Goal: Task Accomplishment & Management: Manage account settings

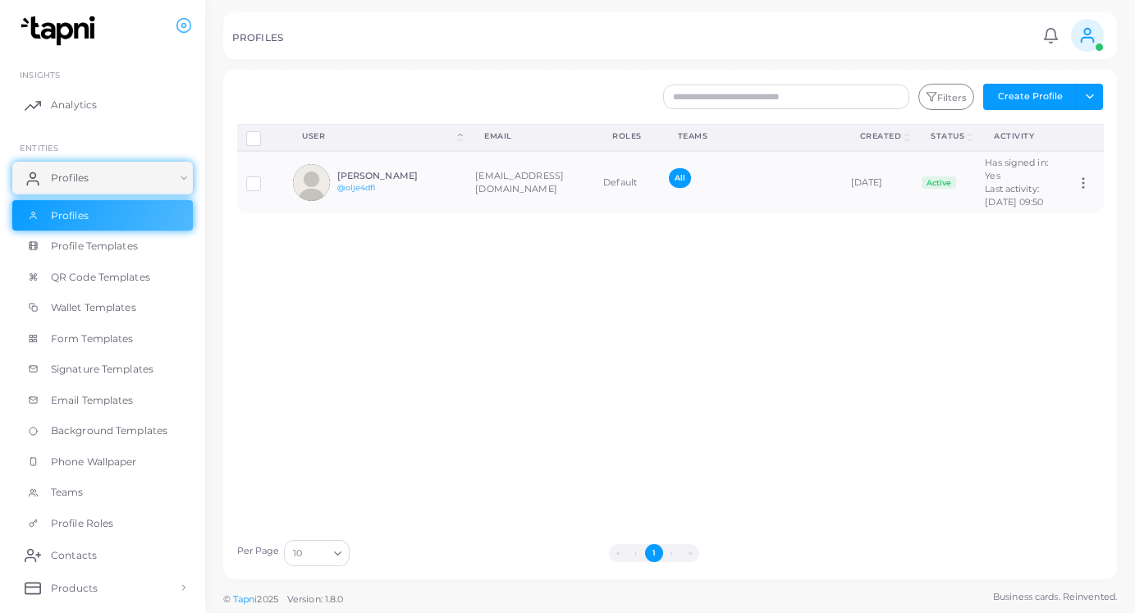
click at [1090, 43] on icon at bounding box center [1087, 35] width 18 height 18
click at [138, 62] on ul "INSIGHTS Analytics ENTITIES Profiles Profiles Profile Templates QR Code Templat…" at bounding box center [102, 461] width 205 height 827
click at [96, 217] on link "Profiles" at bounding box center [102, 215] width 181 height 31
click at [1048, 103] on button "Create Profile" at bounding box center [1030, 97] width 94 height 26
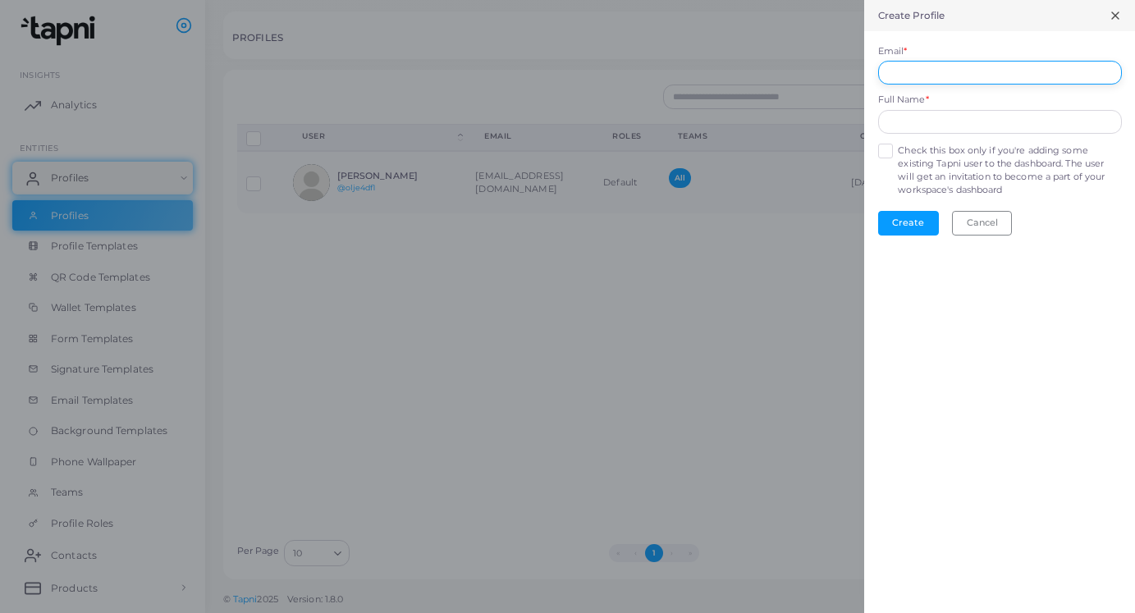
click at [938, 73] on input "Email *" at bounding box center [1000, 73] width 244 height 25
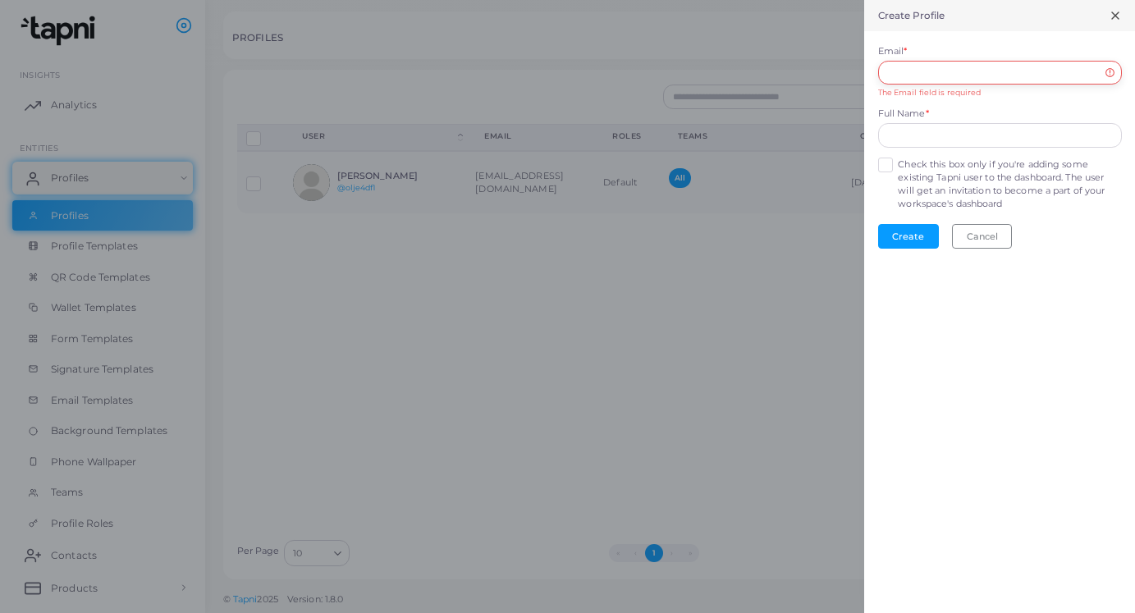
paste input "**********"
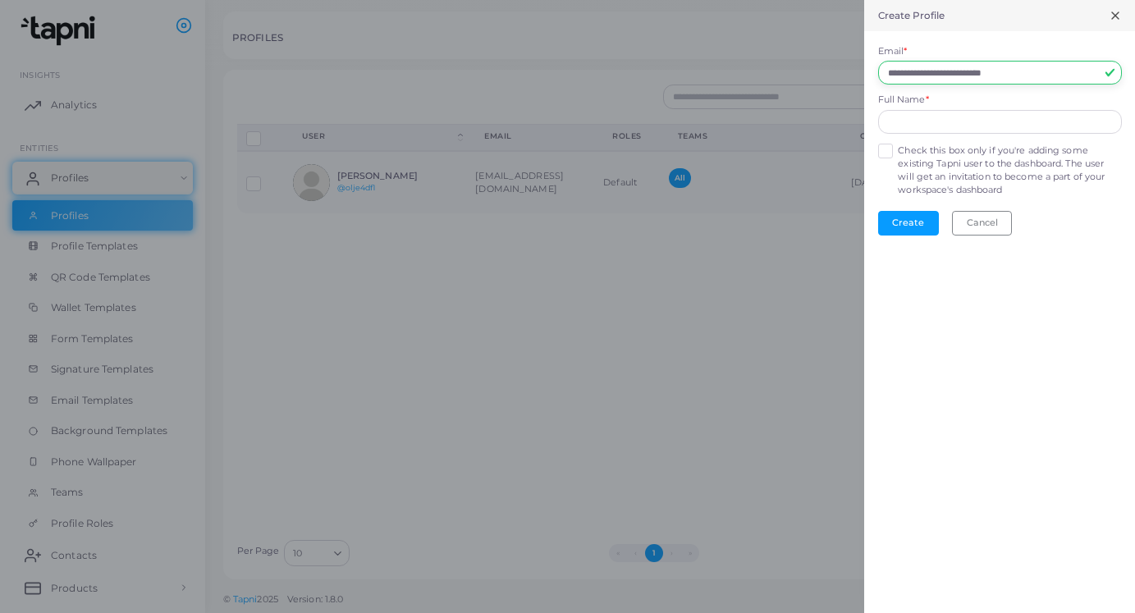
type input "**********"
click at [942, 108] on div "Full Name *" at bounding box center [1000, 114] width 244 height 40
click at [928, 127] on input "text" at bounding box center [1000, 122] width 244 height 25
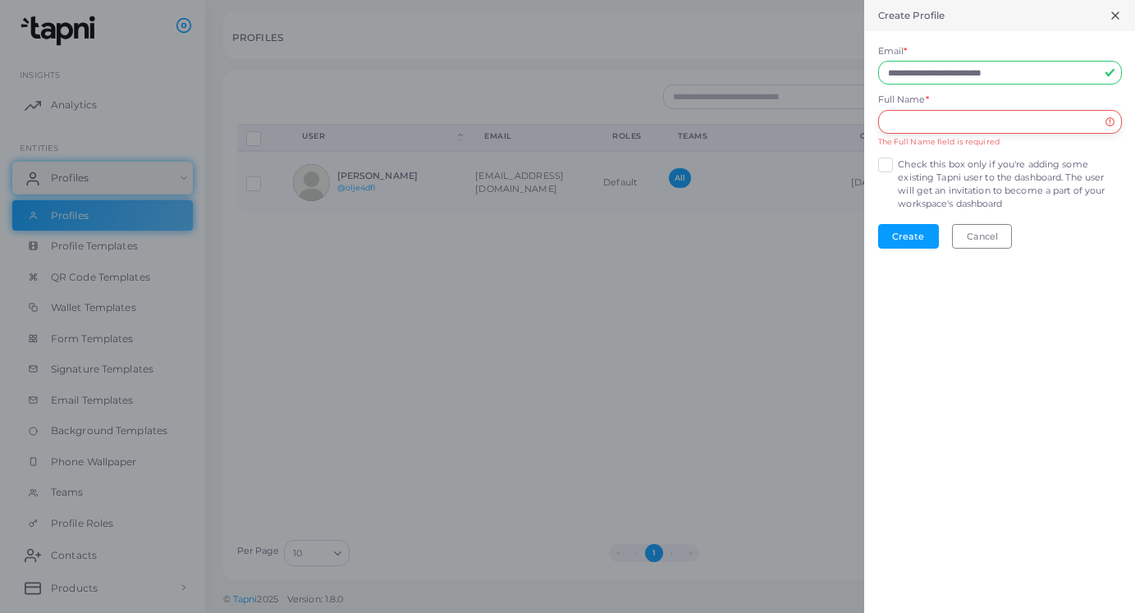
paste input "**********"
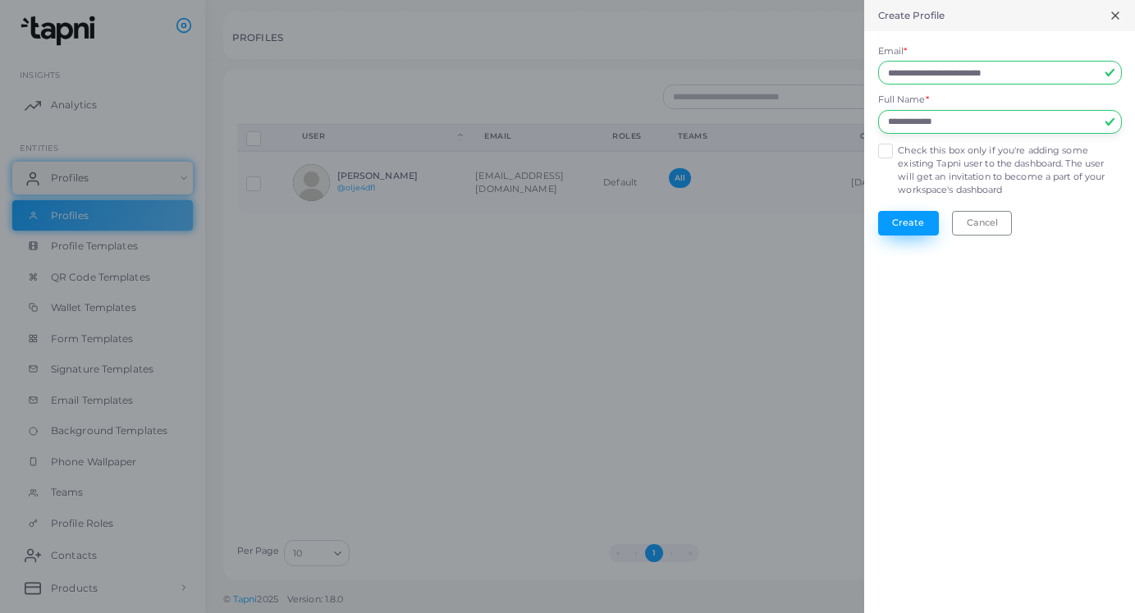
type input "**********"
click at [909, 222] on button "Create" at bounding box center [908, 223] width 61 height 25
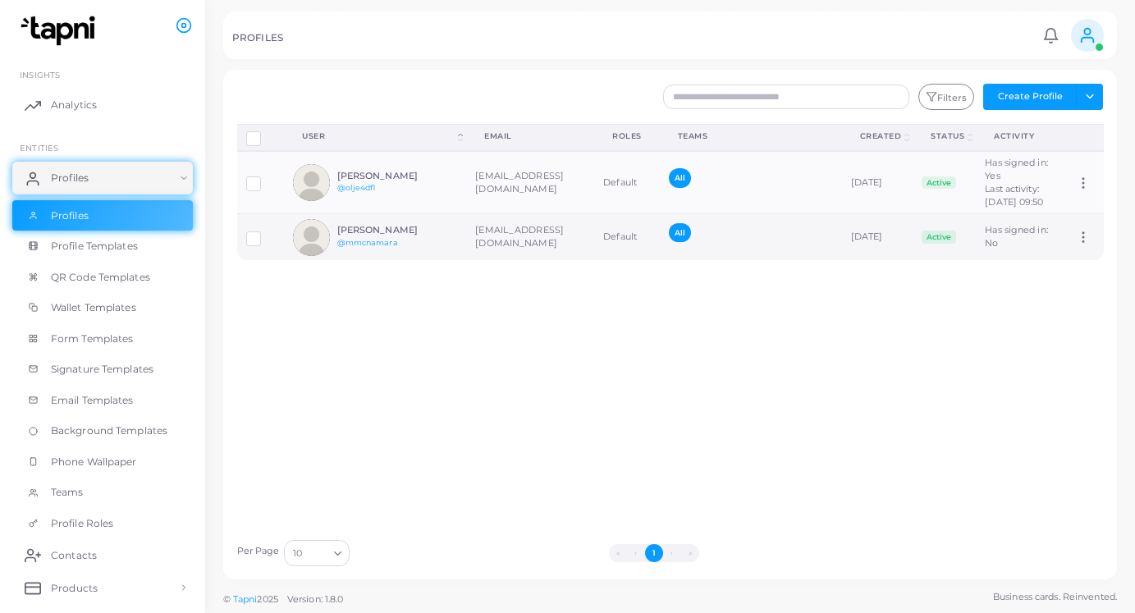
click at [782, 251] on div "All" at bounding box center [751, 237] width 164 height 28
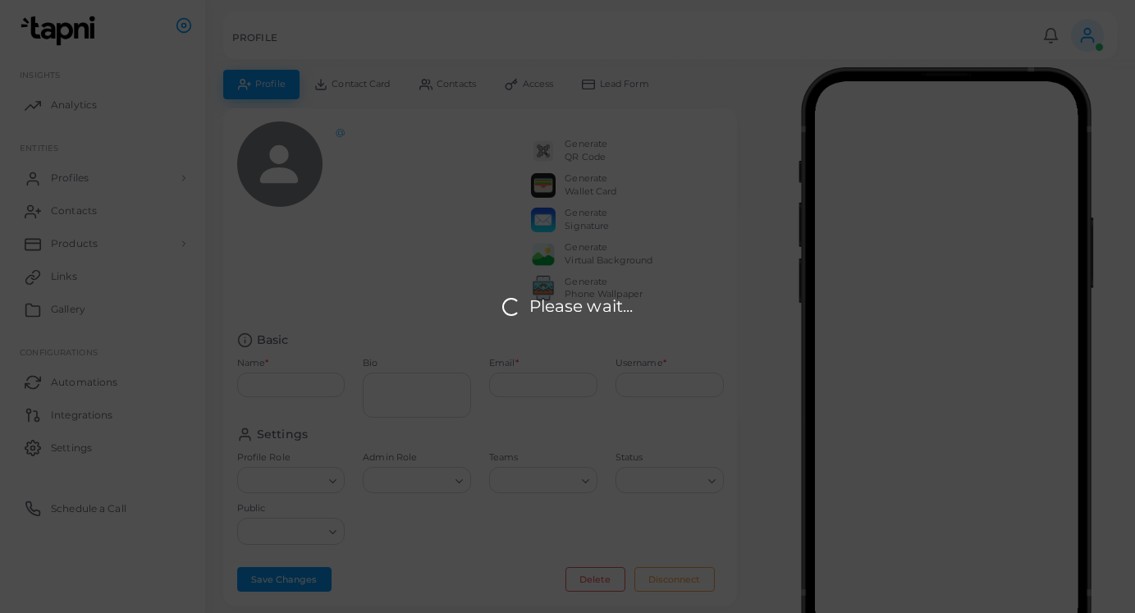
type input "**********"
type input "*********"
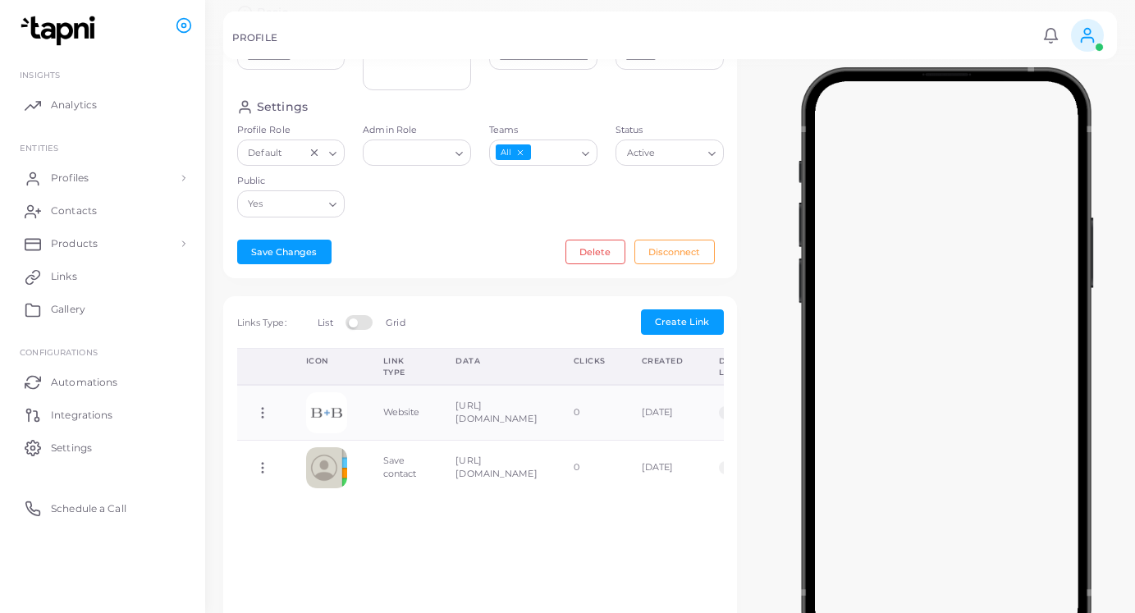
scroll to position [332, 0]
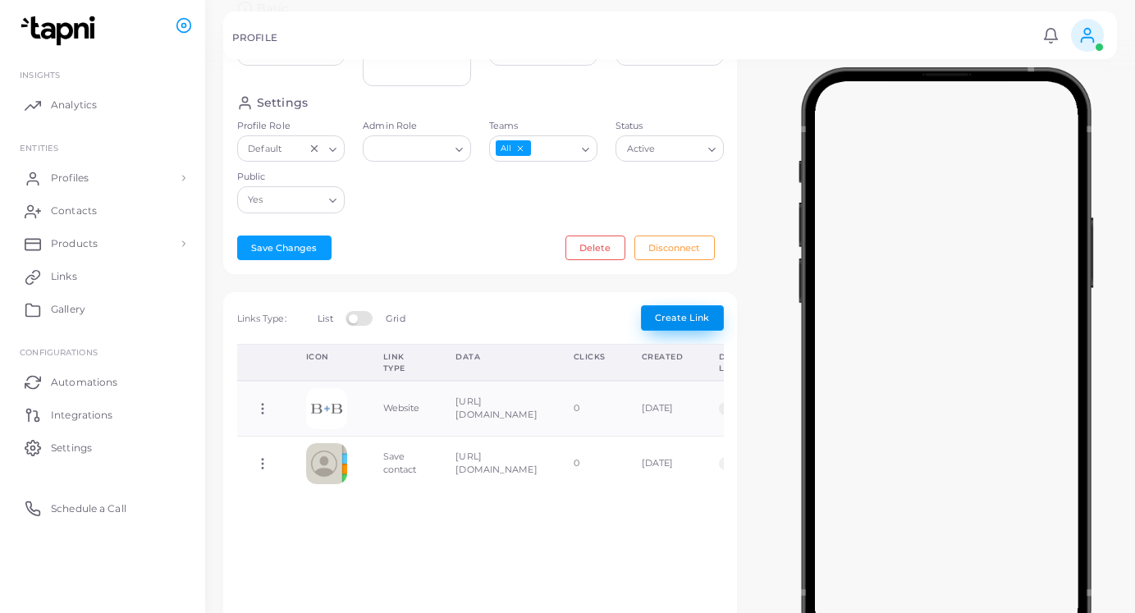
click at [689, 323] on span "Create Link" at bounding box center [682, 317] width 54 height 11
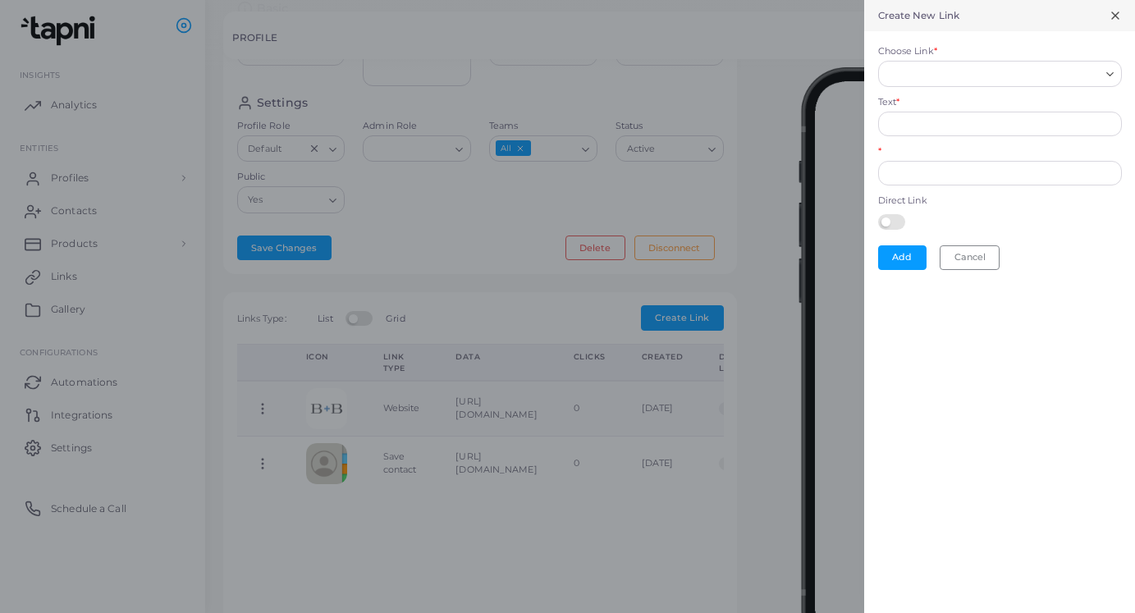
click at [1121, 13] on icon at bounding box center [1115, 15] width 13 height 13
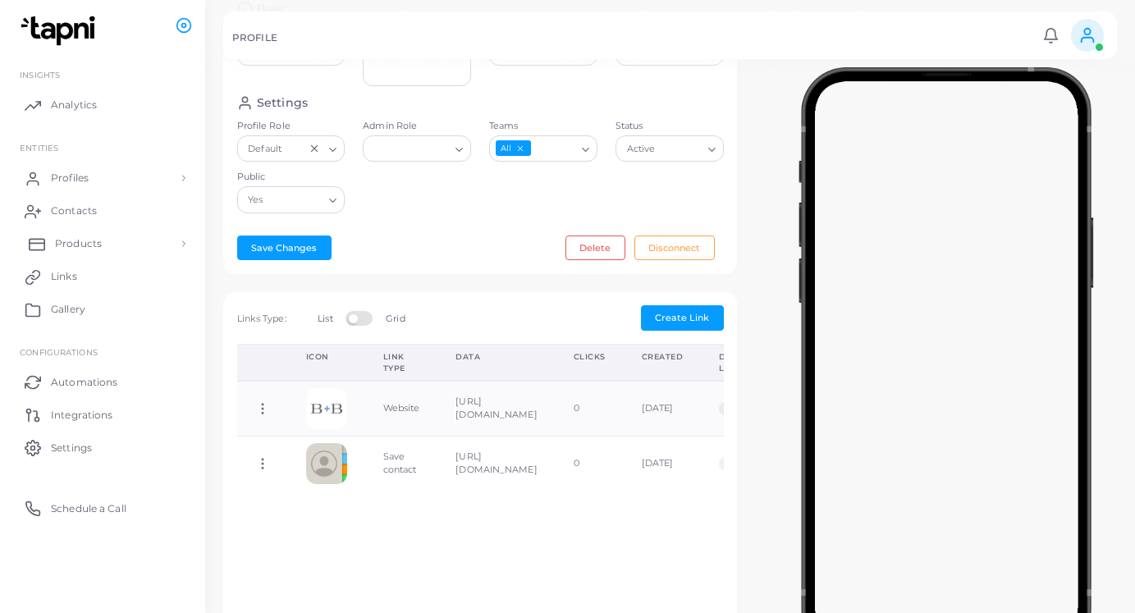
click at [78, 242] on span "Products" at bounding box center [78, 243] width 47 height 15
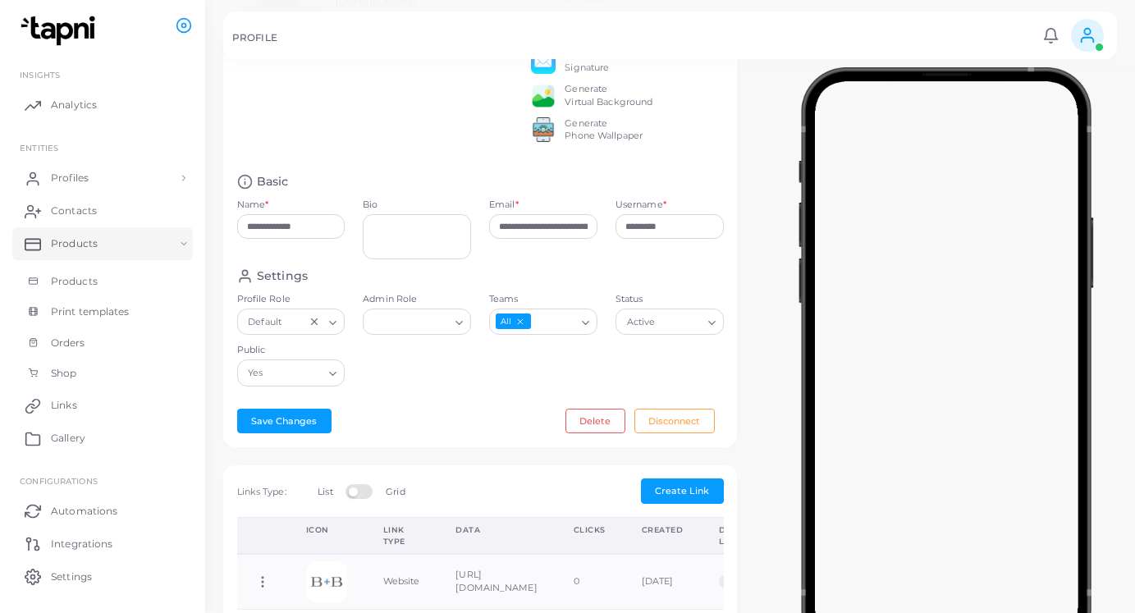
scroll to position [126, 0]
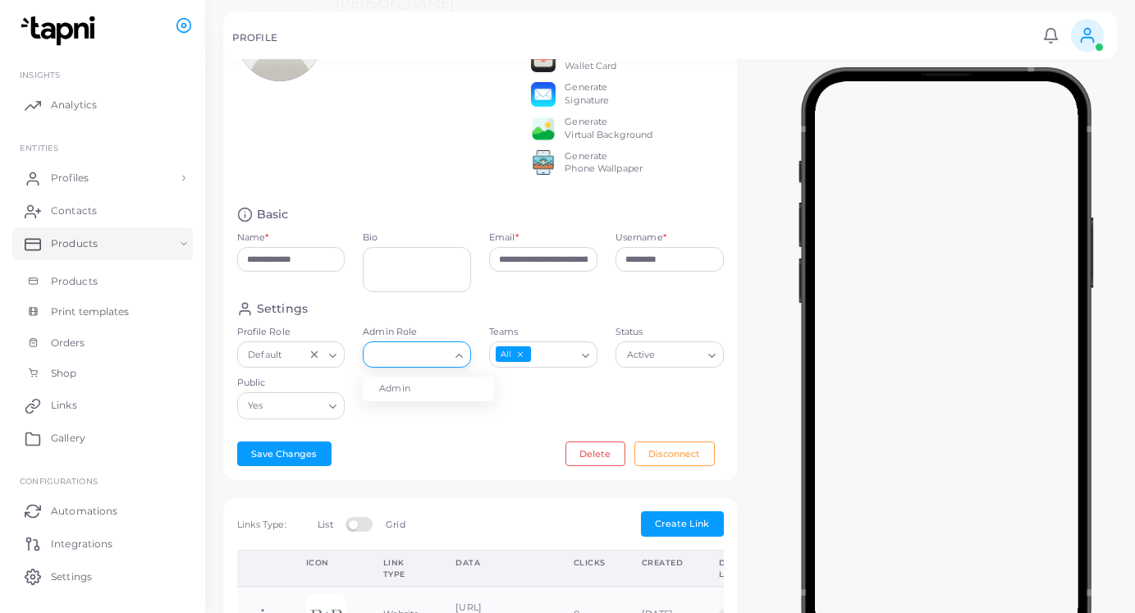
click at [411, 364] on input "Admin Role" at bounding box center [409, 355] width 79 height 18
click at [415, 466] on div "Save Changes Delete Disconnect" at bounding box center [480, 454] width 487 height 25
click at [291, 364] on input "Profile Role" at bounding box center [295, 355] width 19 height 18
click at [428, 428] on div "Settings Profile Role Default Loading... Default Admin Role Loading... Teams Al…" at bounding box center [480, 364] width 505 height 127
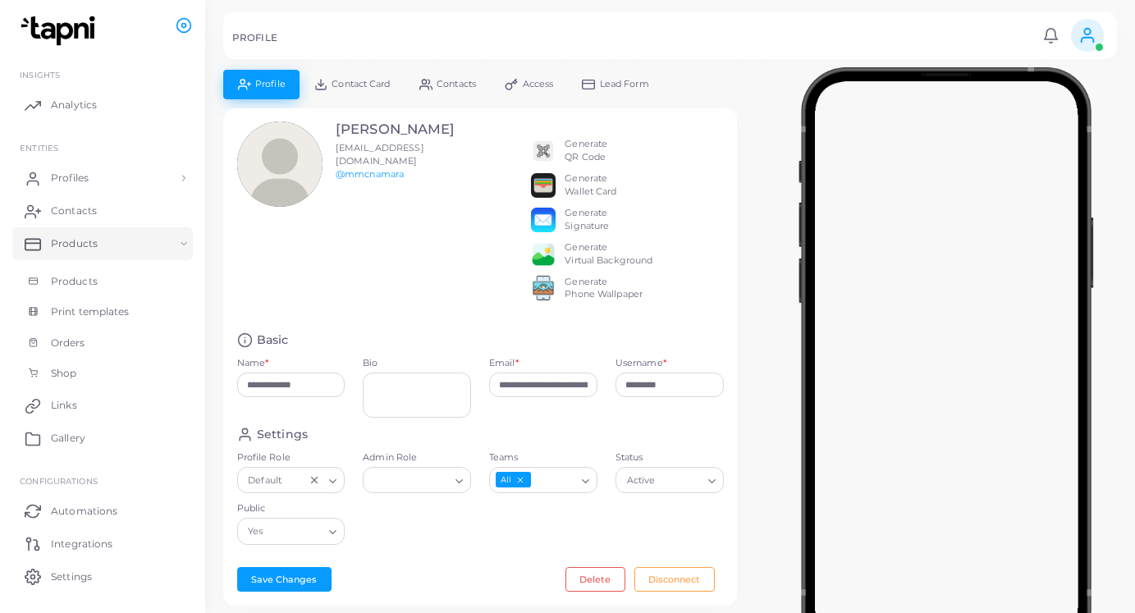
click at [544, 88] on span "Access" at bounding box center [538, 84] width 31 height 9
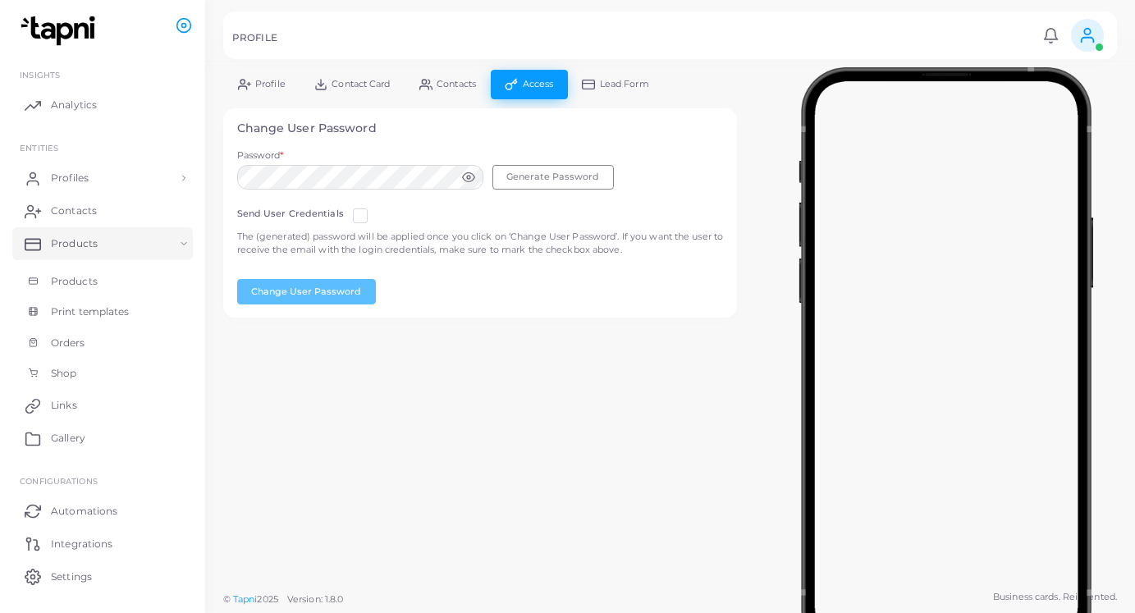
click at [268, 82] on span "Profile" at bounding box center [270, 84] width 30 height 9
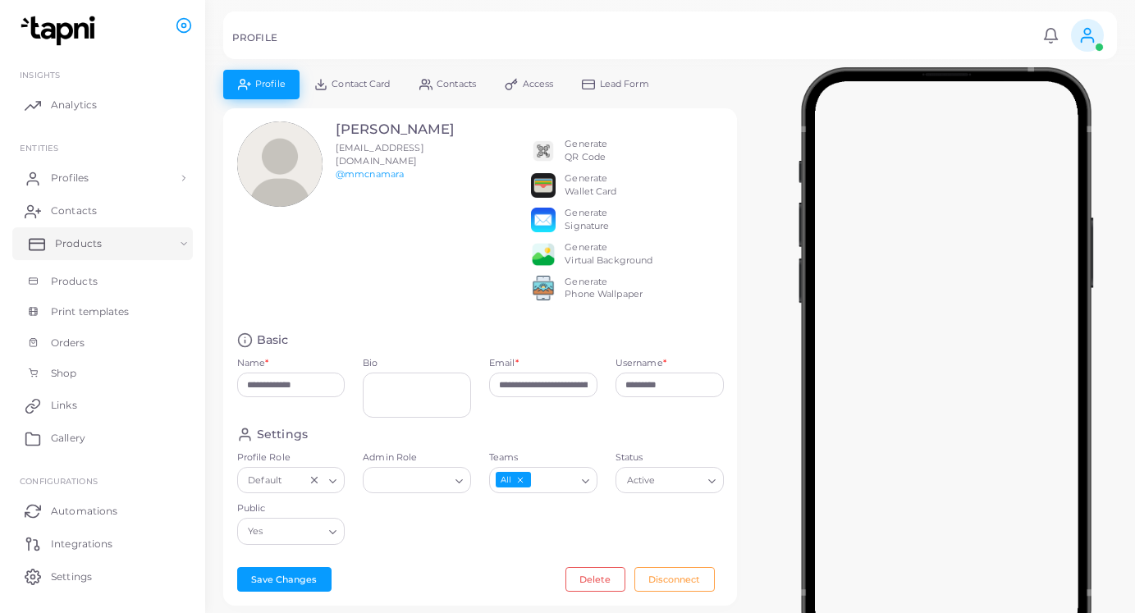
click at [93, 240] on span "Products" at bounding box center [78, 243] width 47 height 15
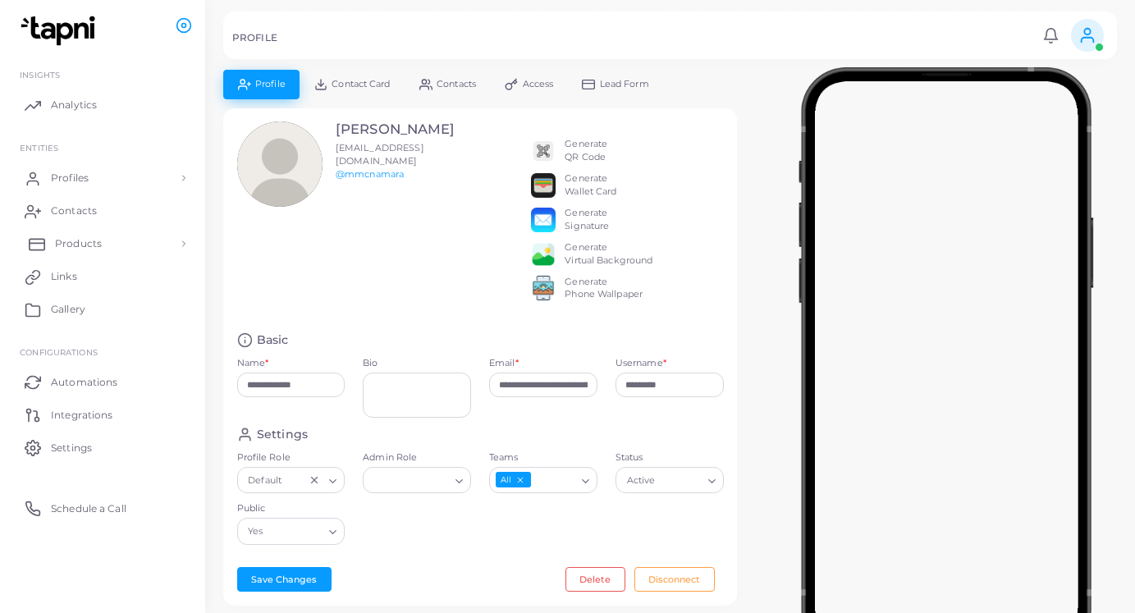
click at [93, 240] on span "Products" at bounding box center [78, 243] width 47 height 15
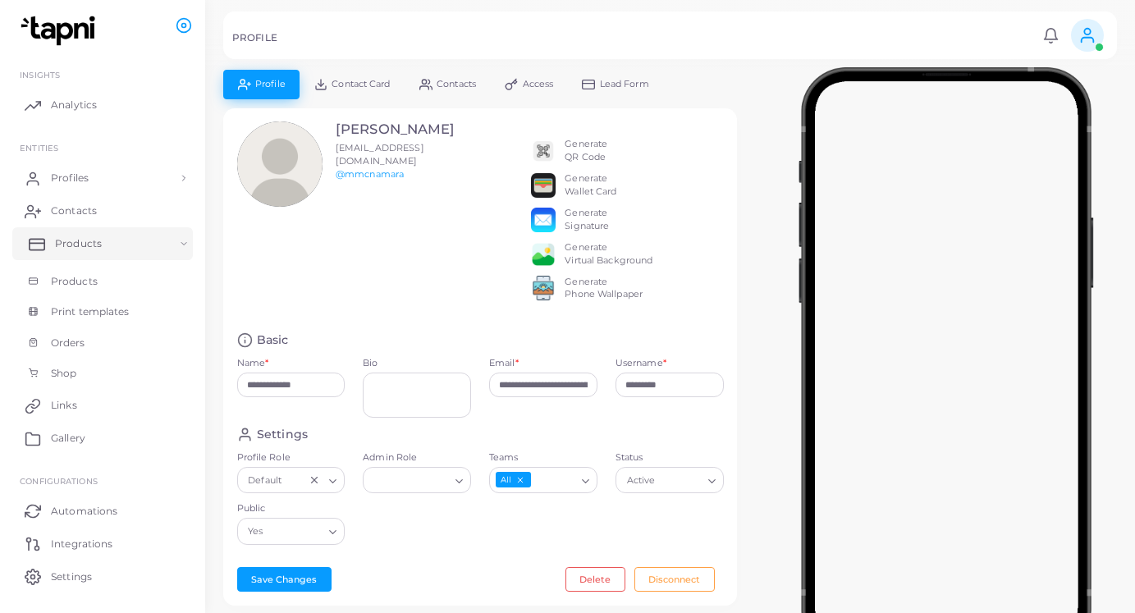
click at [174, 243] on link "Products" at bounding box center [102, 243] width 181 height 33
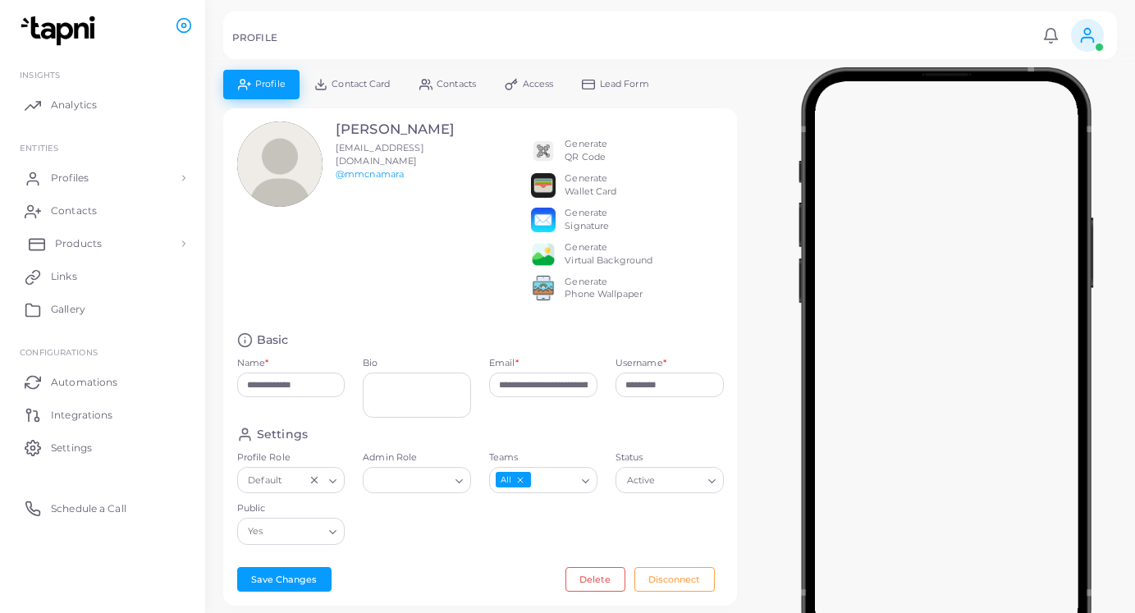
click at [174, 243] on link "Products" at bounding box center [102, 243] width 181 height 33
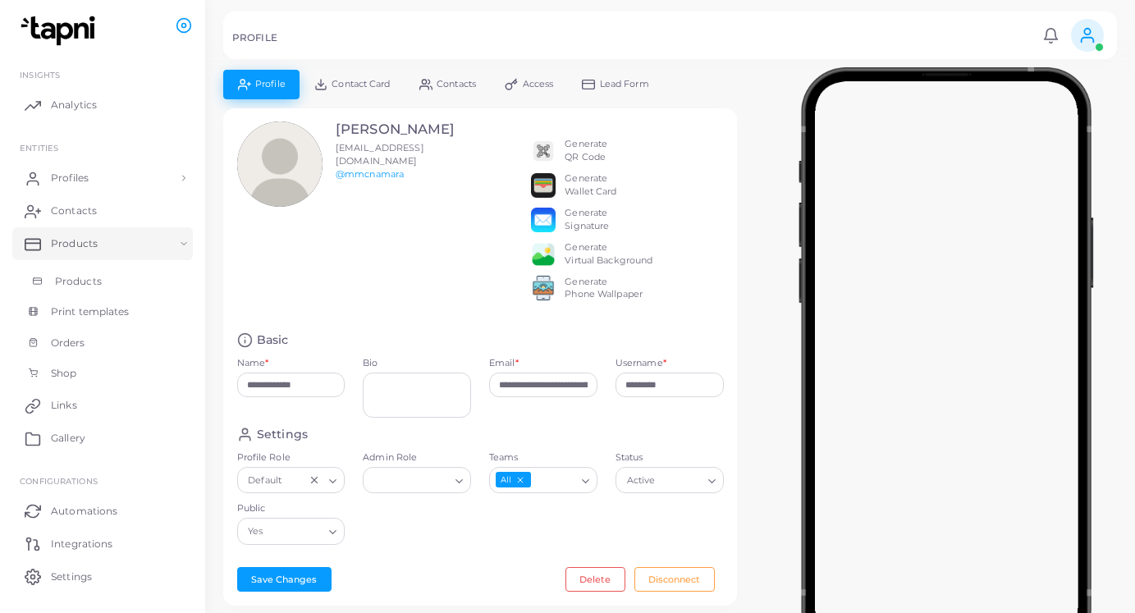
click at [115, 278] on link "Products" at bounding box center [102, 281] width 181 height 31
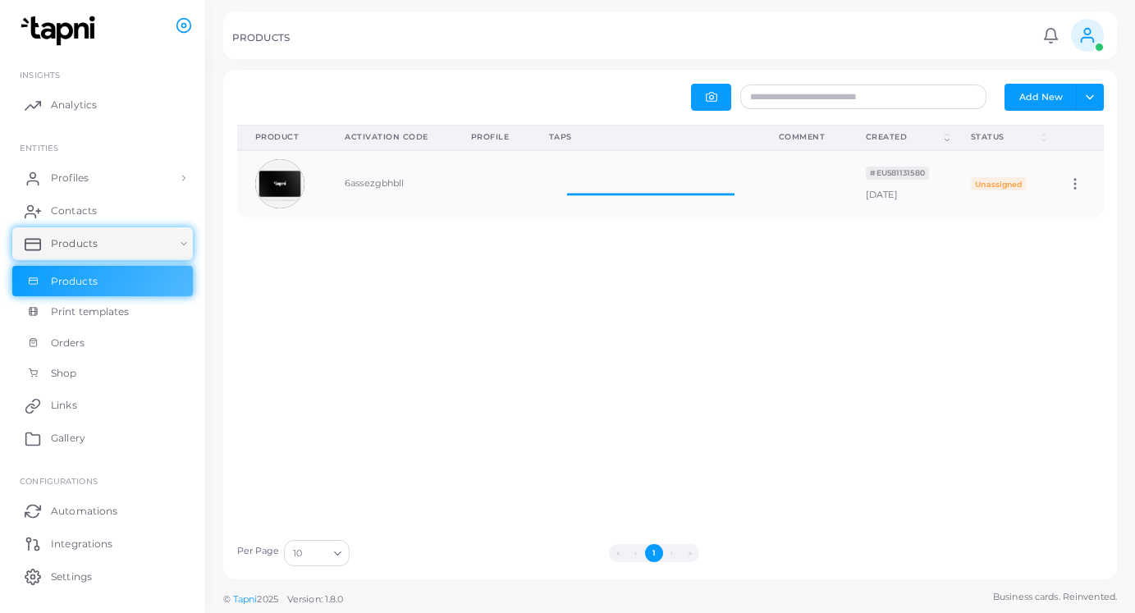
scroll to position [66, 230]
click at [1073, 186] on icon at bounding box center [1075, 183] width 15 height 15
click at [1069, 207] on span "Edit" at bounding box center [1067, 206] width 17 height 13
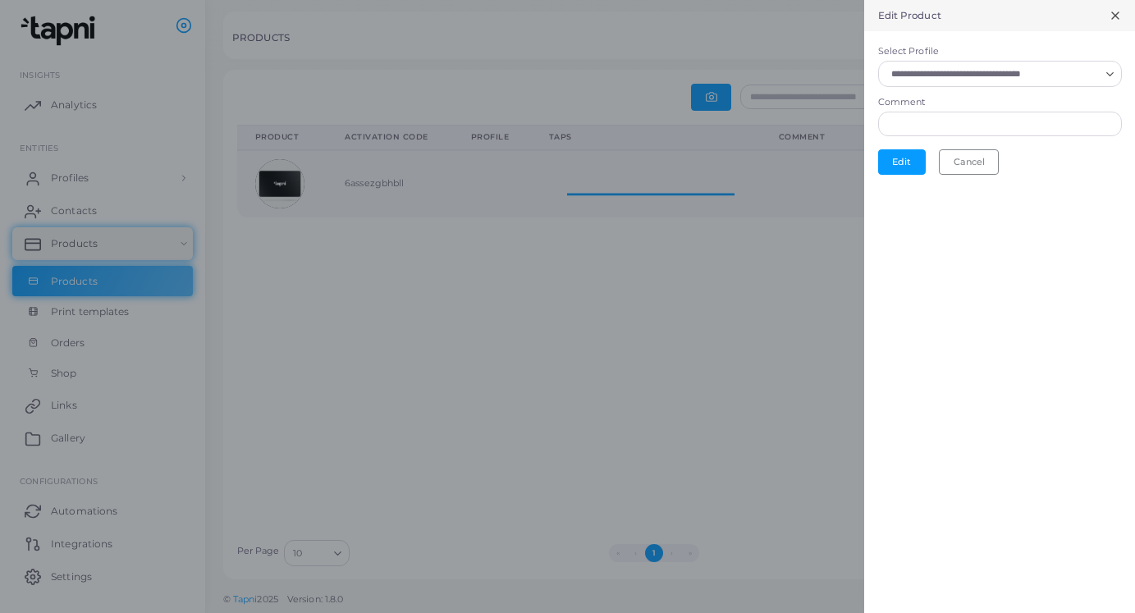
scroll to position [1, 1]
click at [973, 76] on input "Select Profile" at bounding box center [993, 74] width 214 height 18
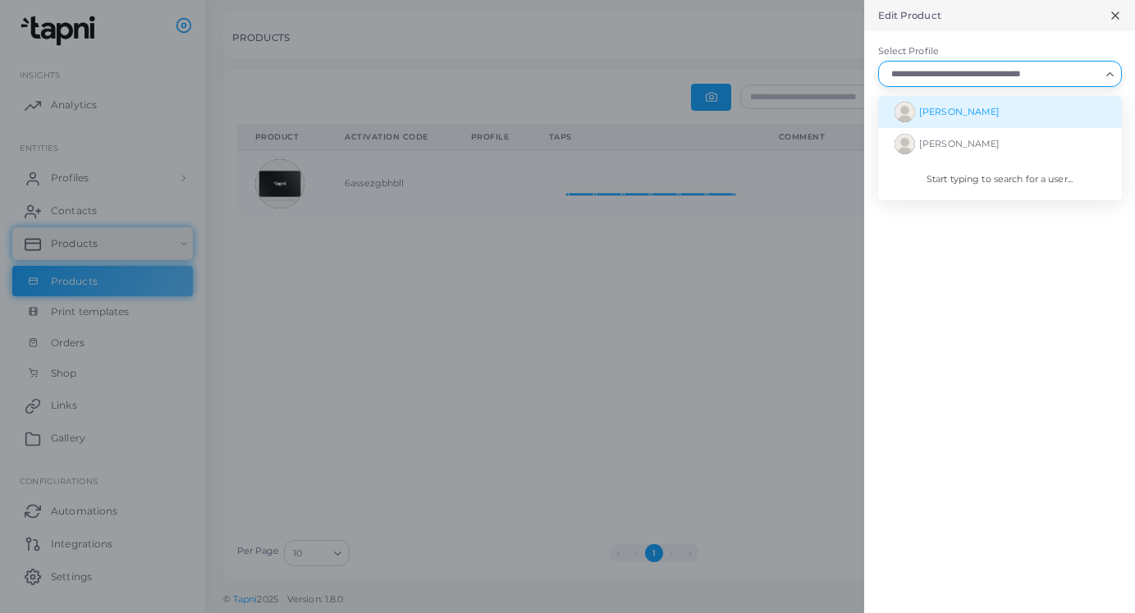
click at [959, 123] on li "[PERSON_NAME]" at bounding box center [1000, 112] width 244 height 32
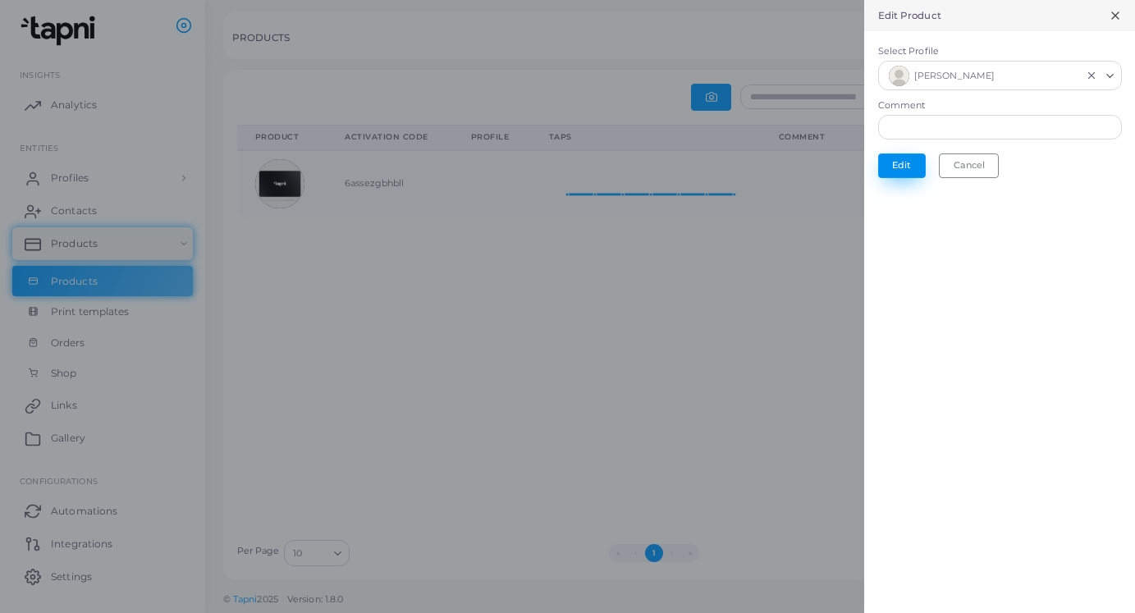
click at [900, 167] on button "Edit" at bounding box center [902, 165] width 48 height 25
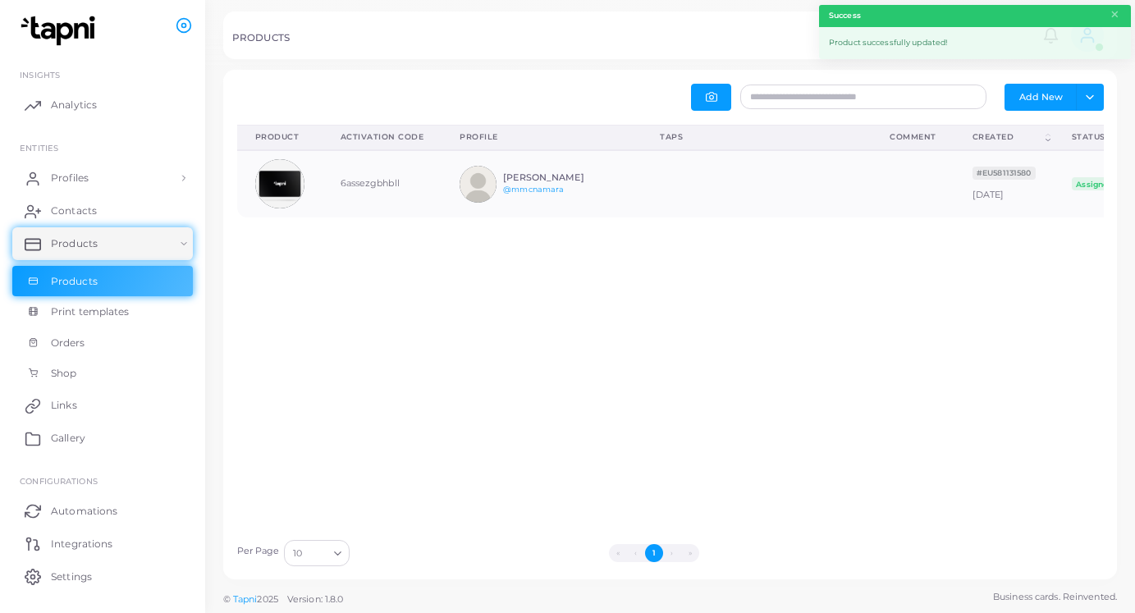
scroll to position [66, 230]
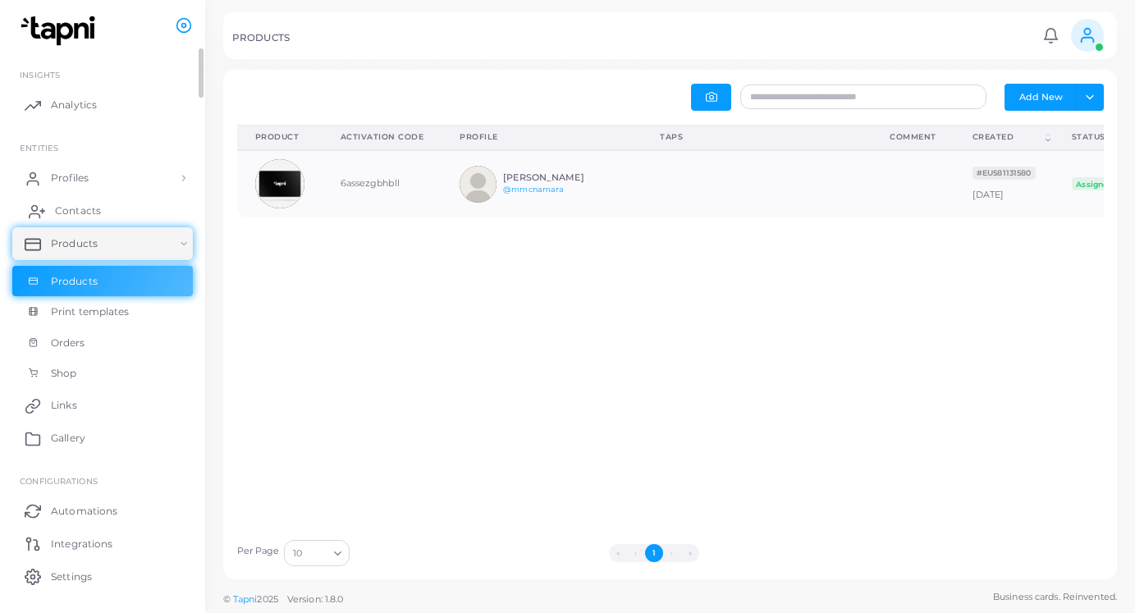
click at [109, 204] on link "Contacts" at bounding box center [102, 211] width 181 height 33
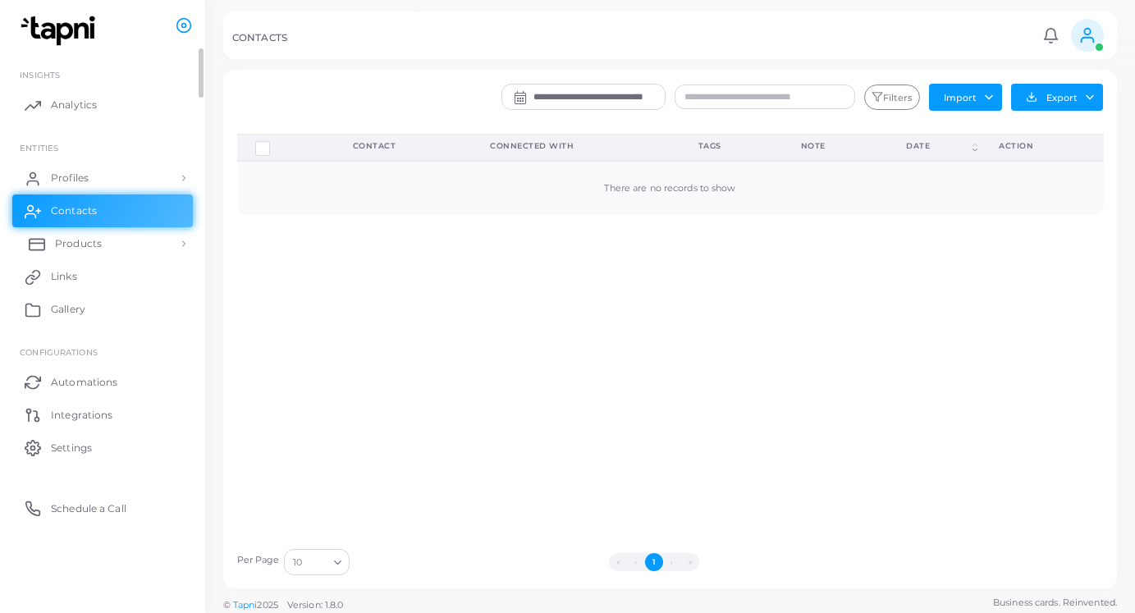
click at [105, 233] on link "Products" at bounding box center [102, 243] width 181 height 33
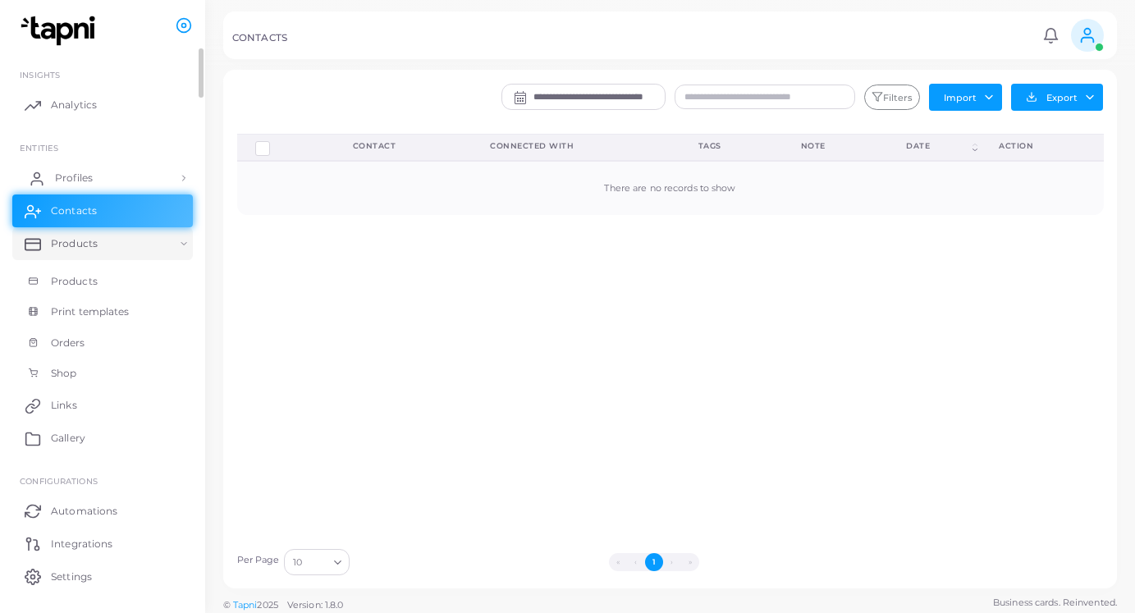
click at [95, 184] on link "Profiles" at bounding box center [102, 178] width 181 height 33
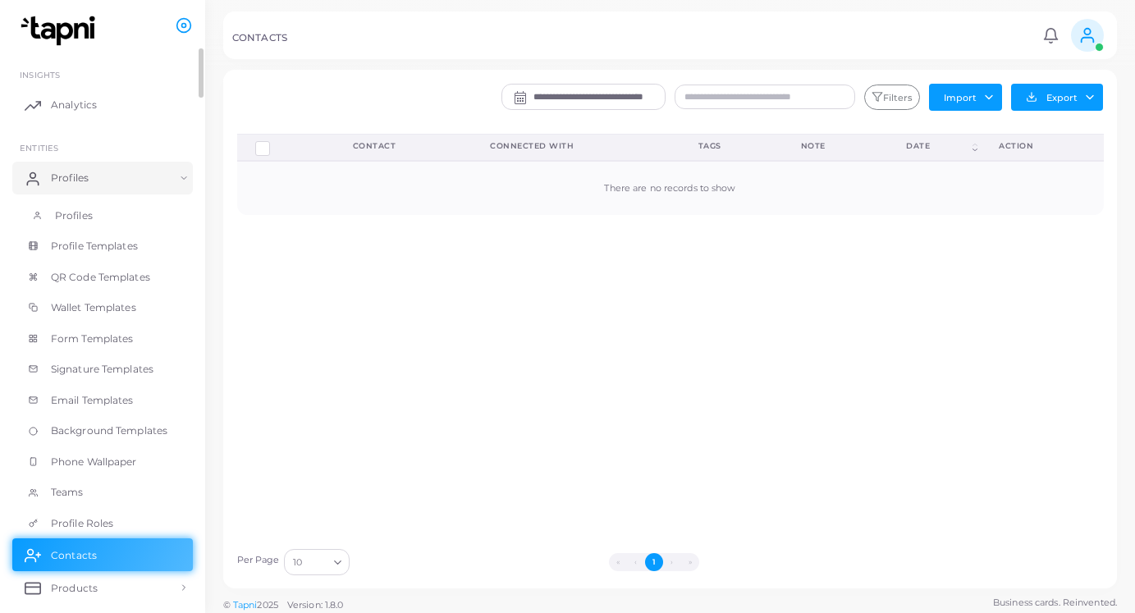
click at [117, 210] on link "Profiles" at bounding box center [102, 215] width 181 height 31
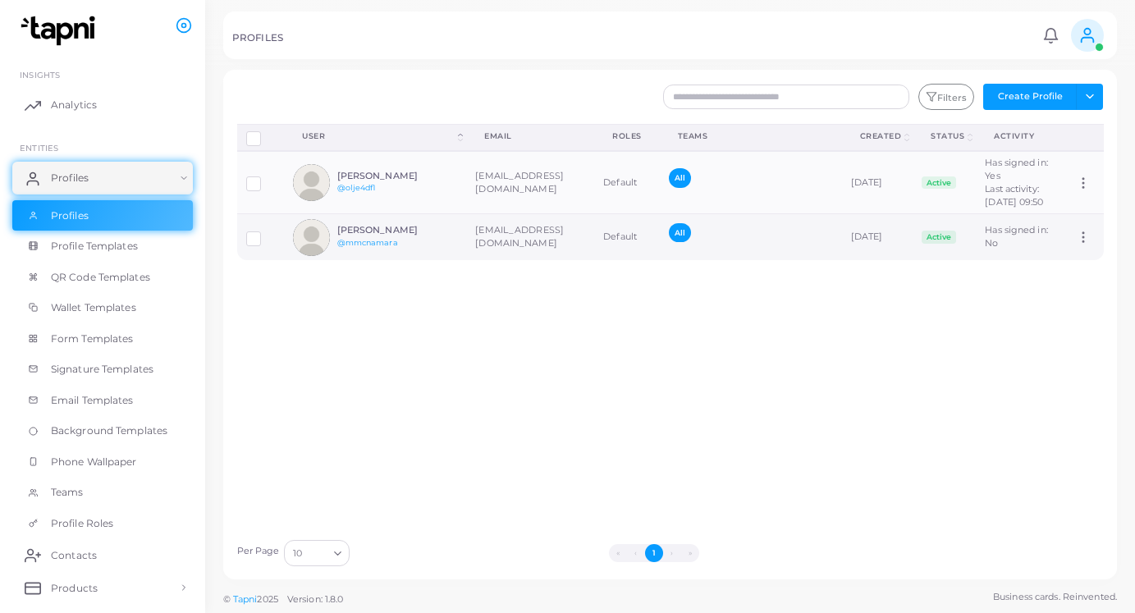
click at [418, 249] on div "[PERSON_NAME] @mmcnamara" at bounding box center [397, 237] width 121 height 24
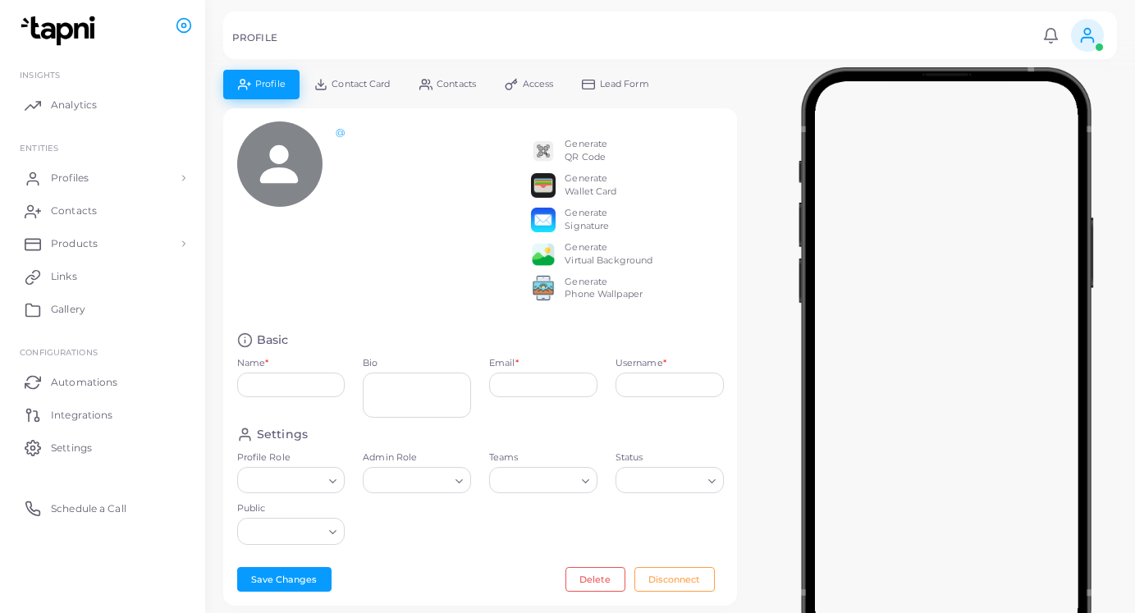
type input "**********"
type input "*********"
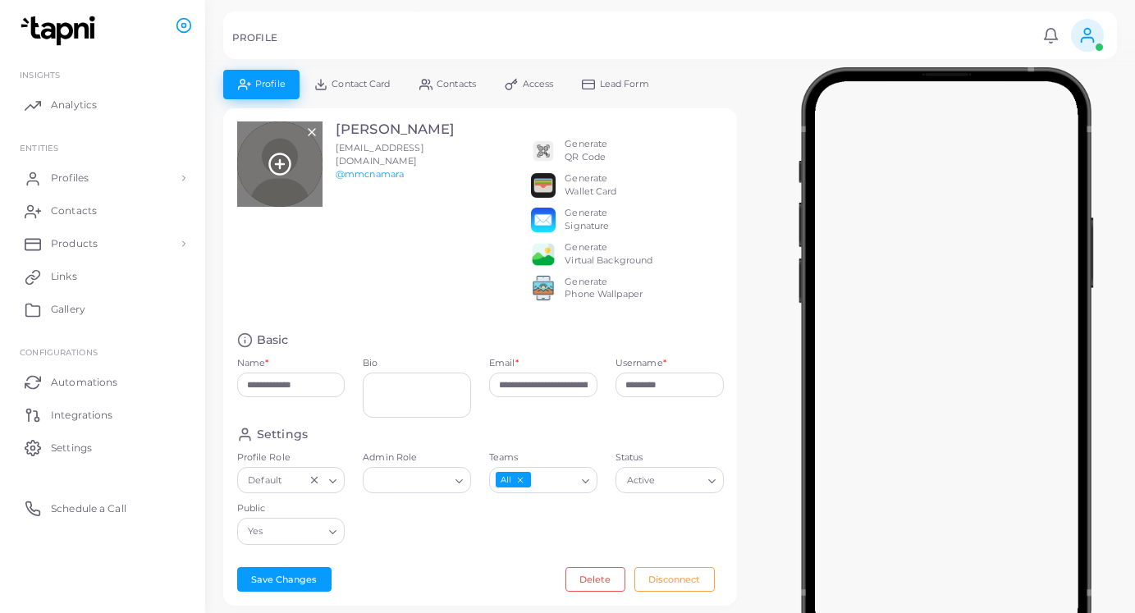
click at [278, 166] on icon at bounding box center [280, 164] width 25 height 25
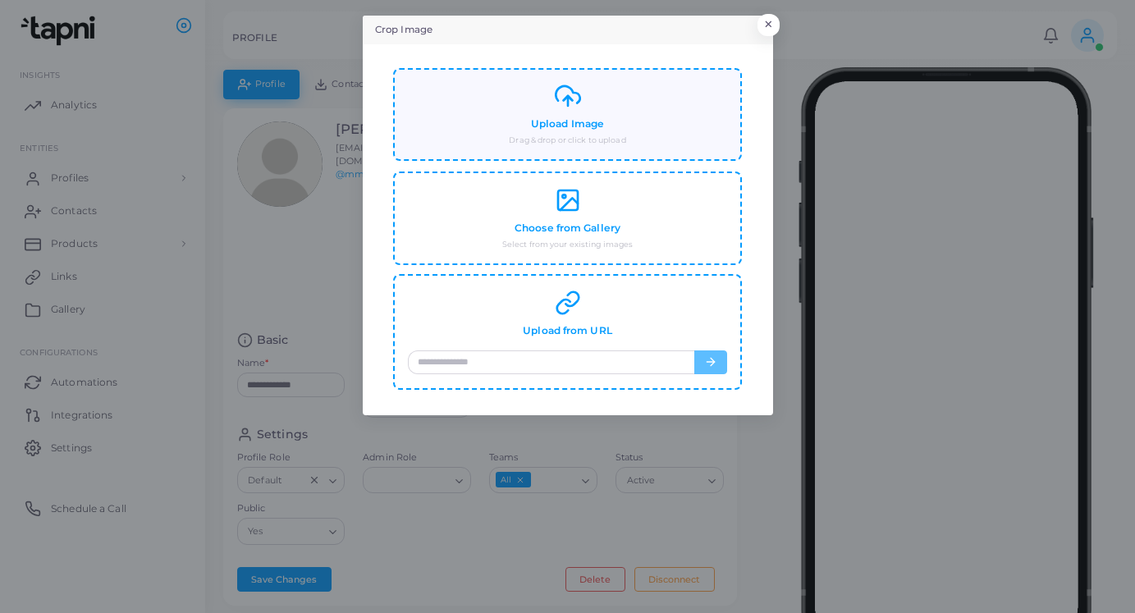
click at [576, 127] on h4 "Upload Image" at bounding box center [567, 124] width 73 height 12
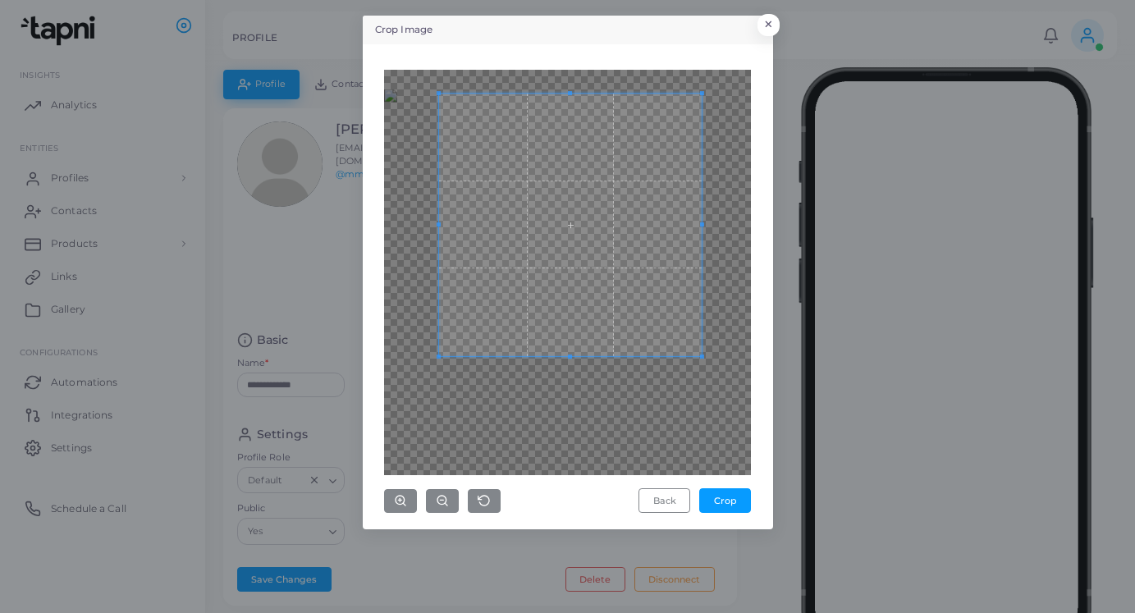
click at [566, 302] on span at bounding box center [570, 225] width 263 height 263
click at [723, 509] on button "Crop" at bounding box center [725, 500] width 52 height 25
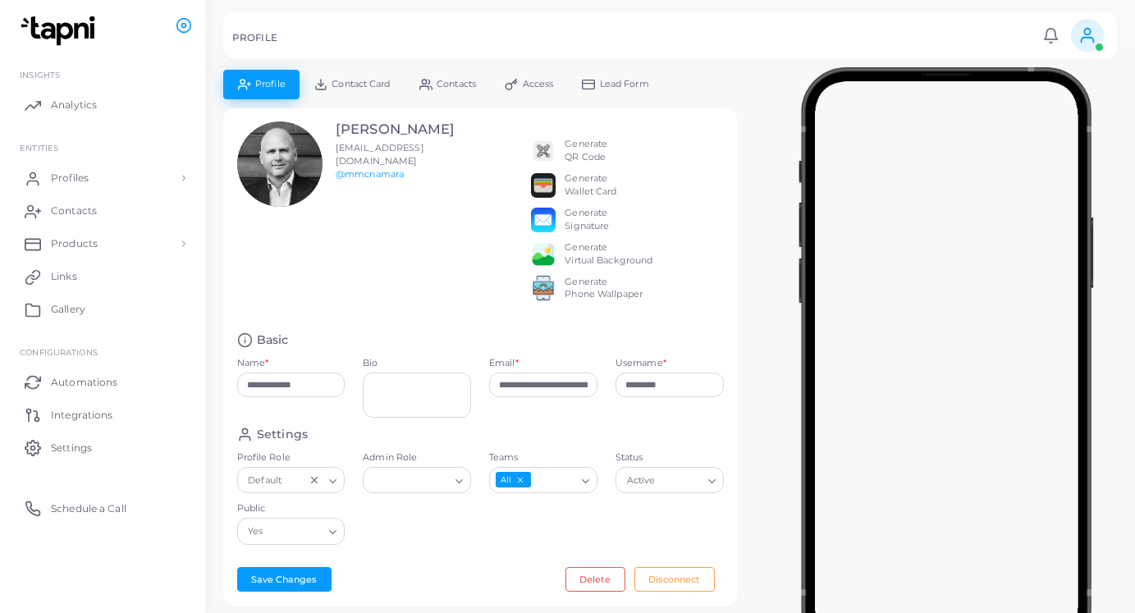
click at [577, 190] on div "Generate Wallet Card" at bounding box center [591, 185] width 52 height 26
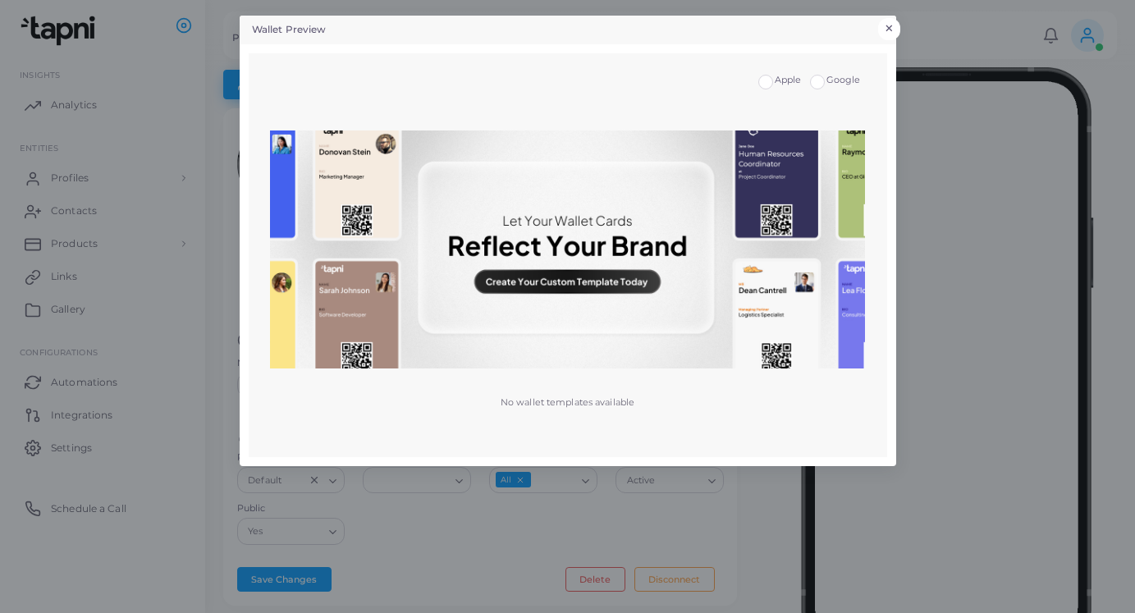
click at [890, 24] on button "×" at bounding box center [889, 28] width 22 height 21
